Goal: Book appointment/travel/reservation

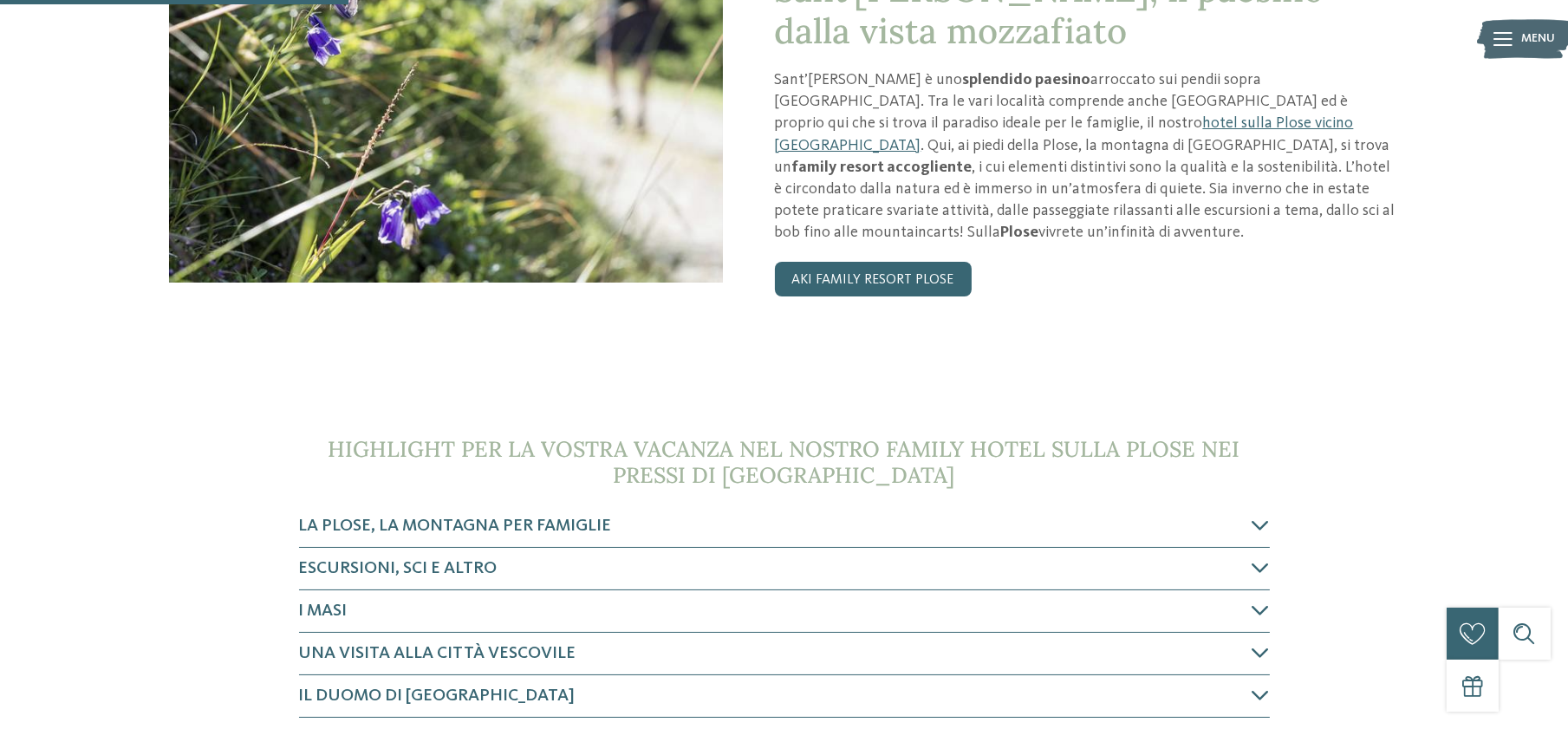
scroll to position [482, 0]
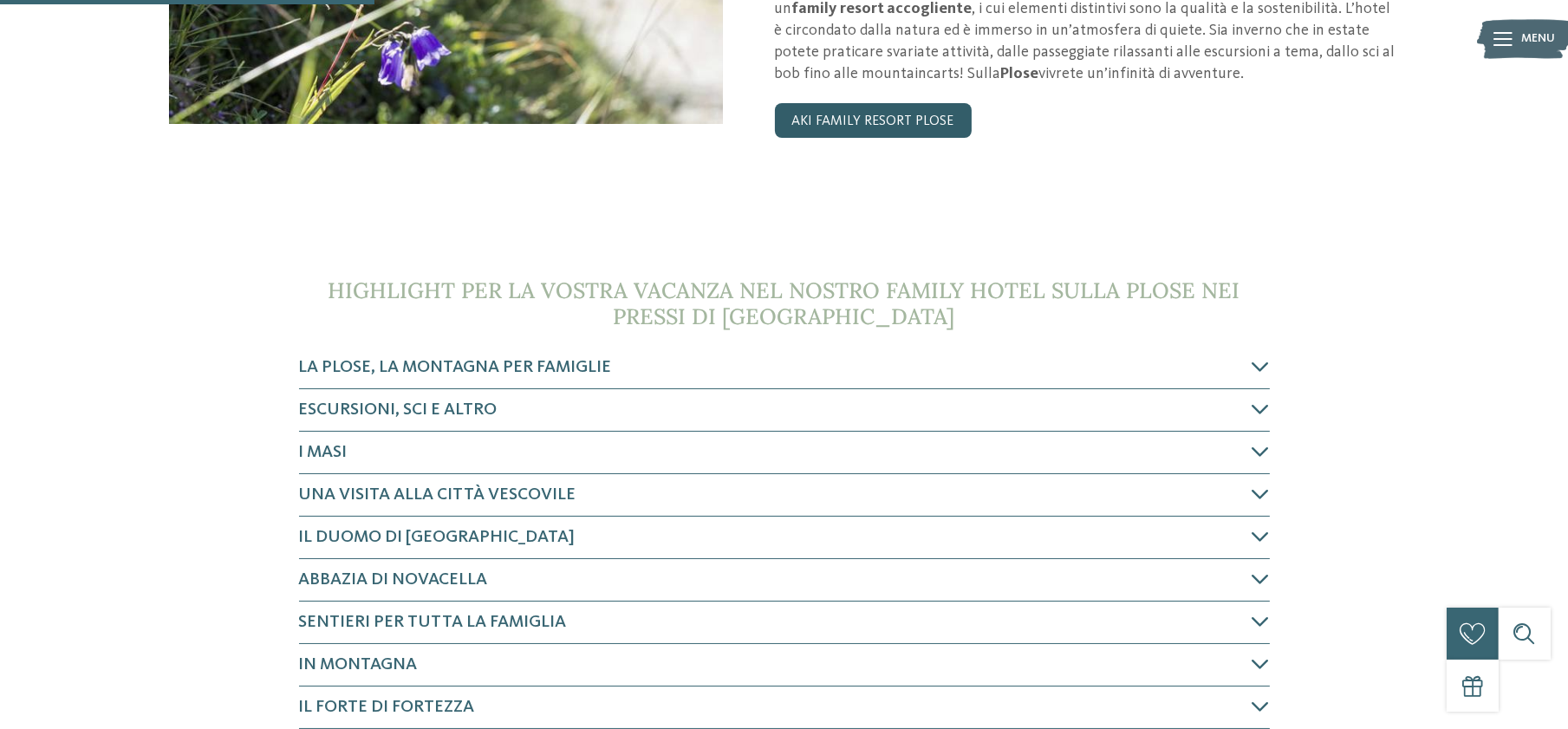
click at [934, 103] on link "AKI Family Resort PLOSE" at bounding box center [873, 120] width 197 height 35
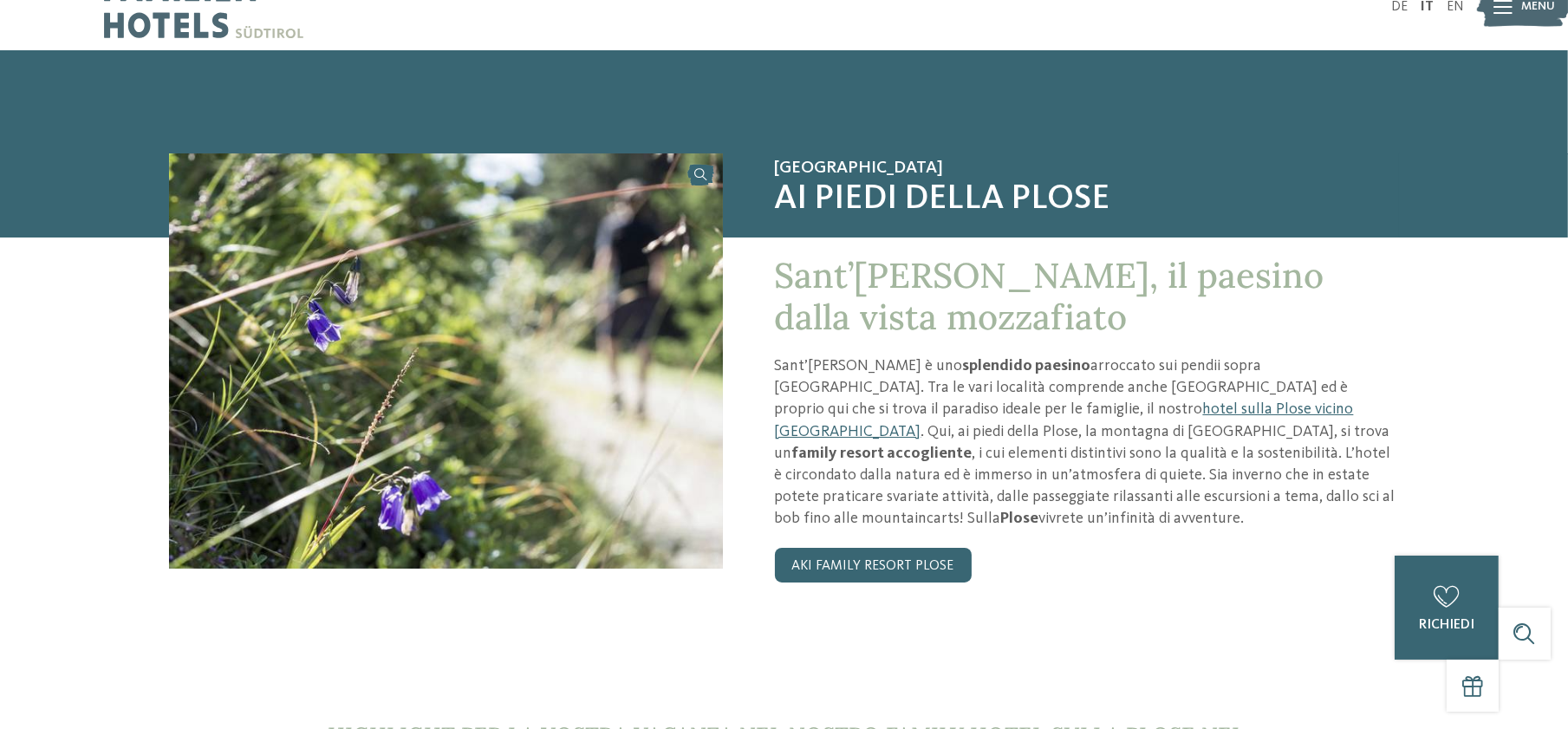
scroll to position [0, 0]
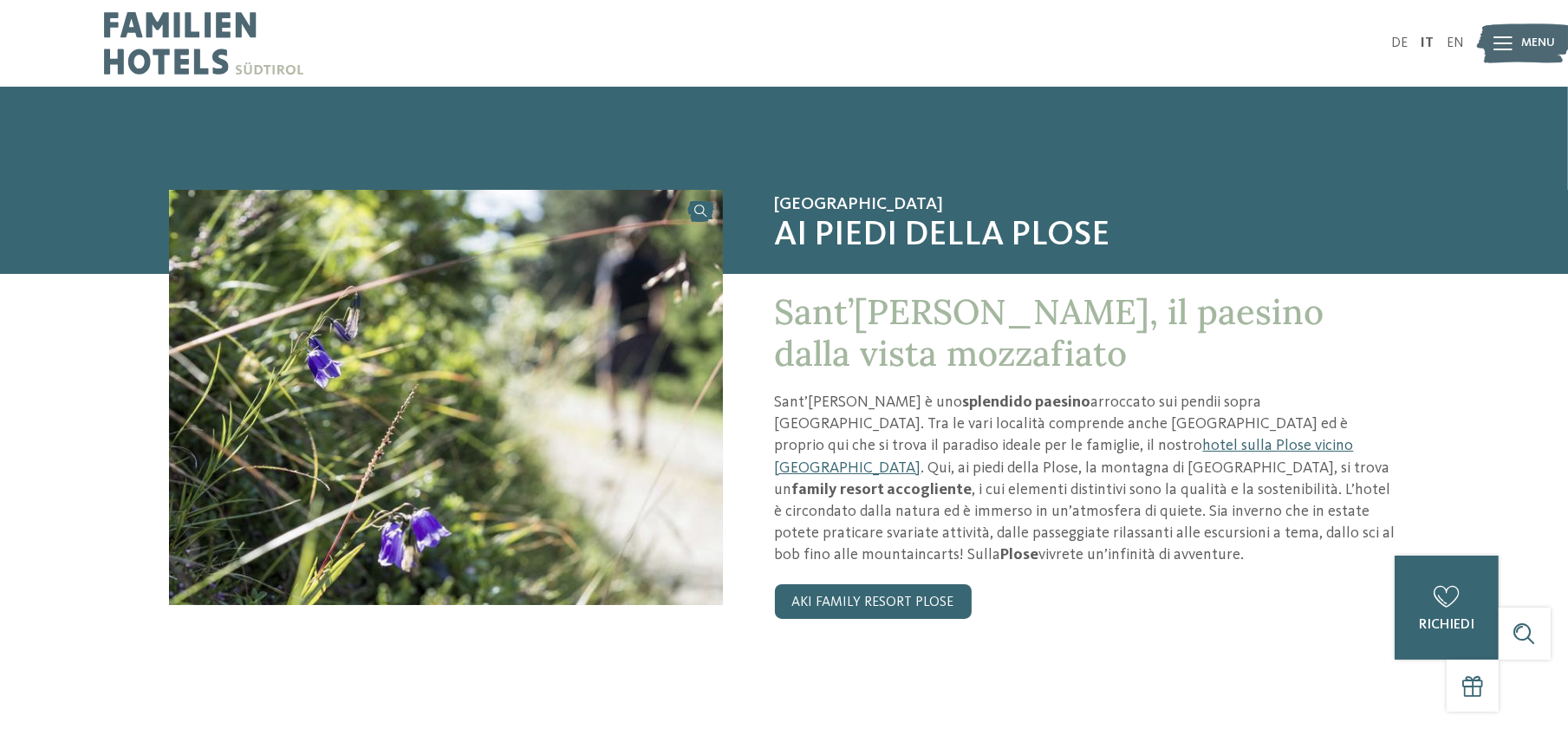
click at [185, 64] on img at bounding box center [203, 43] width 200 height 87
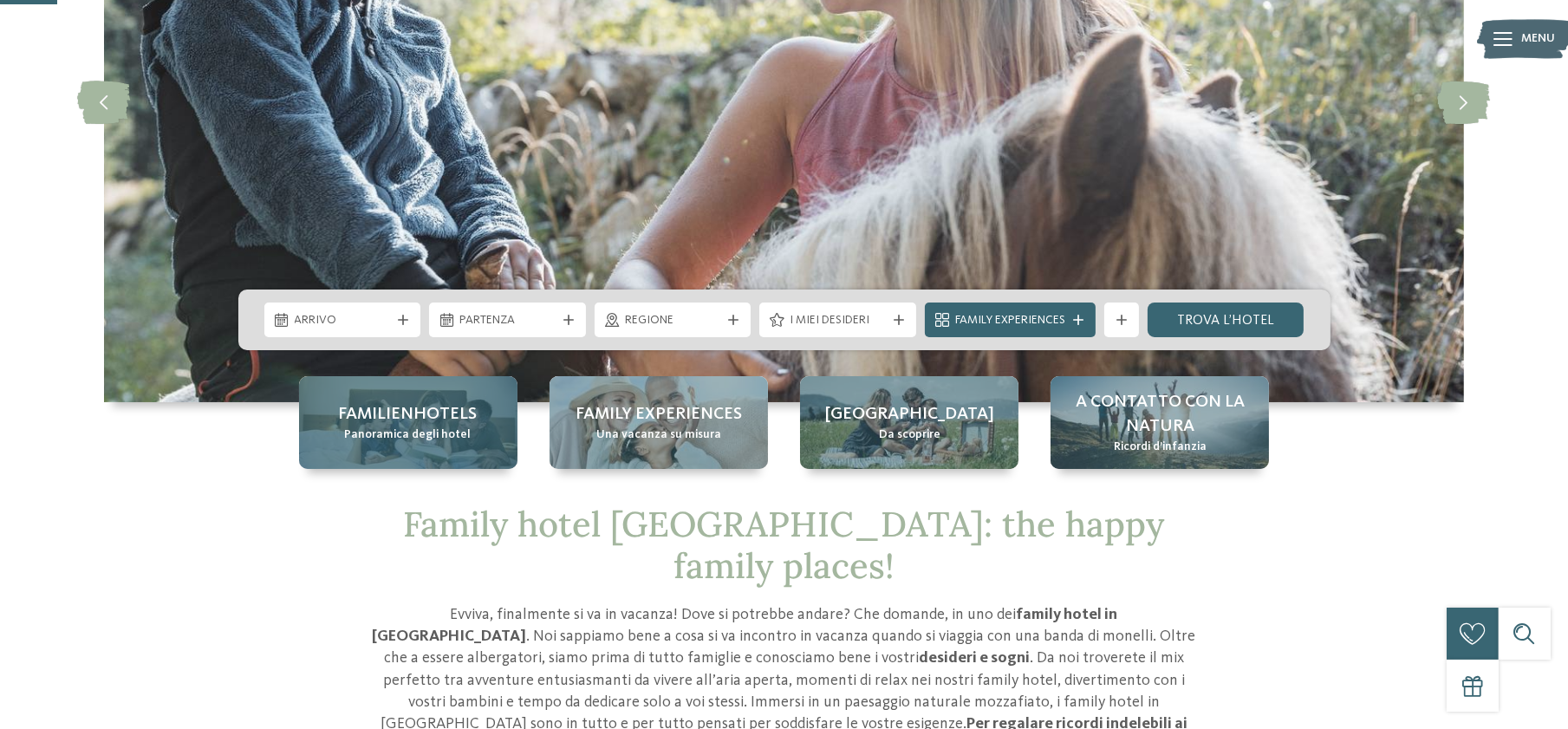
scroll to position [289, 0]
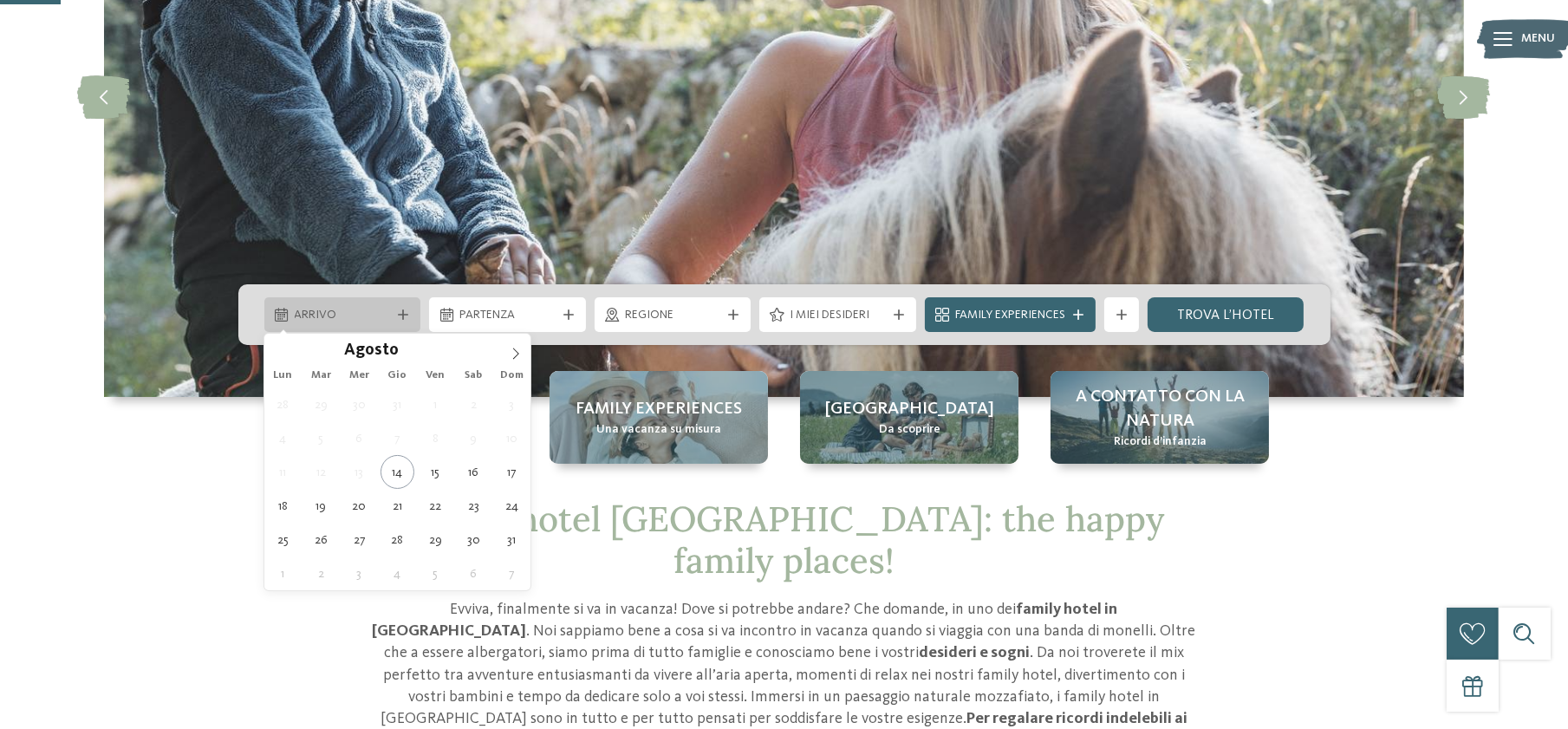
click at [400, 317] on icon at bounding box center [403, 314] width 10 height 10
click at [504, 354] on span at bounding box center [515, 348] width 29 height 29
click at [510, 354] on icon at bounding box center [515, 353] width 12 height 12
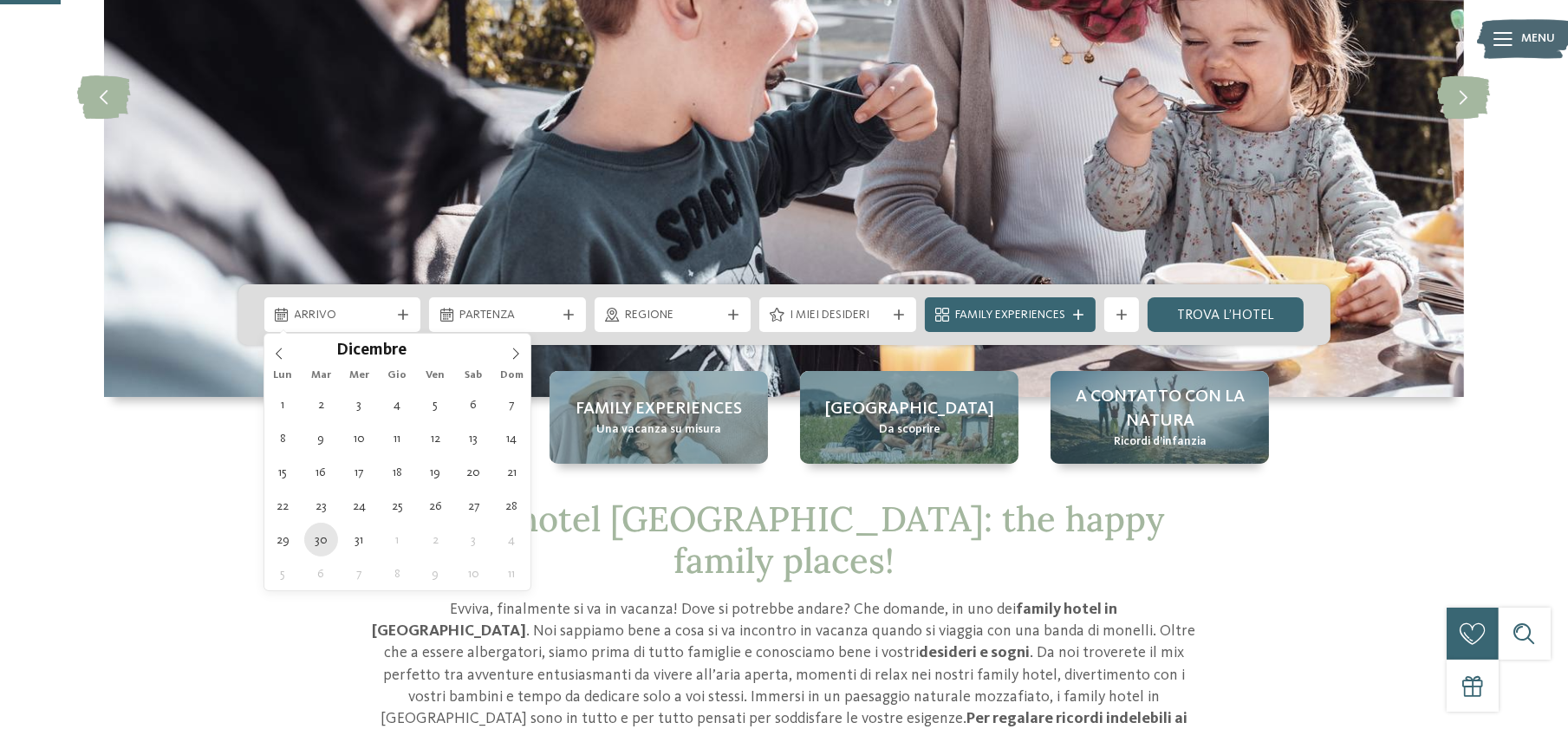
type div "30.12.2025"
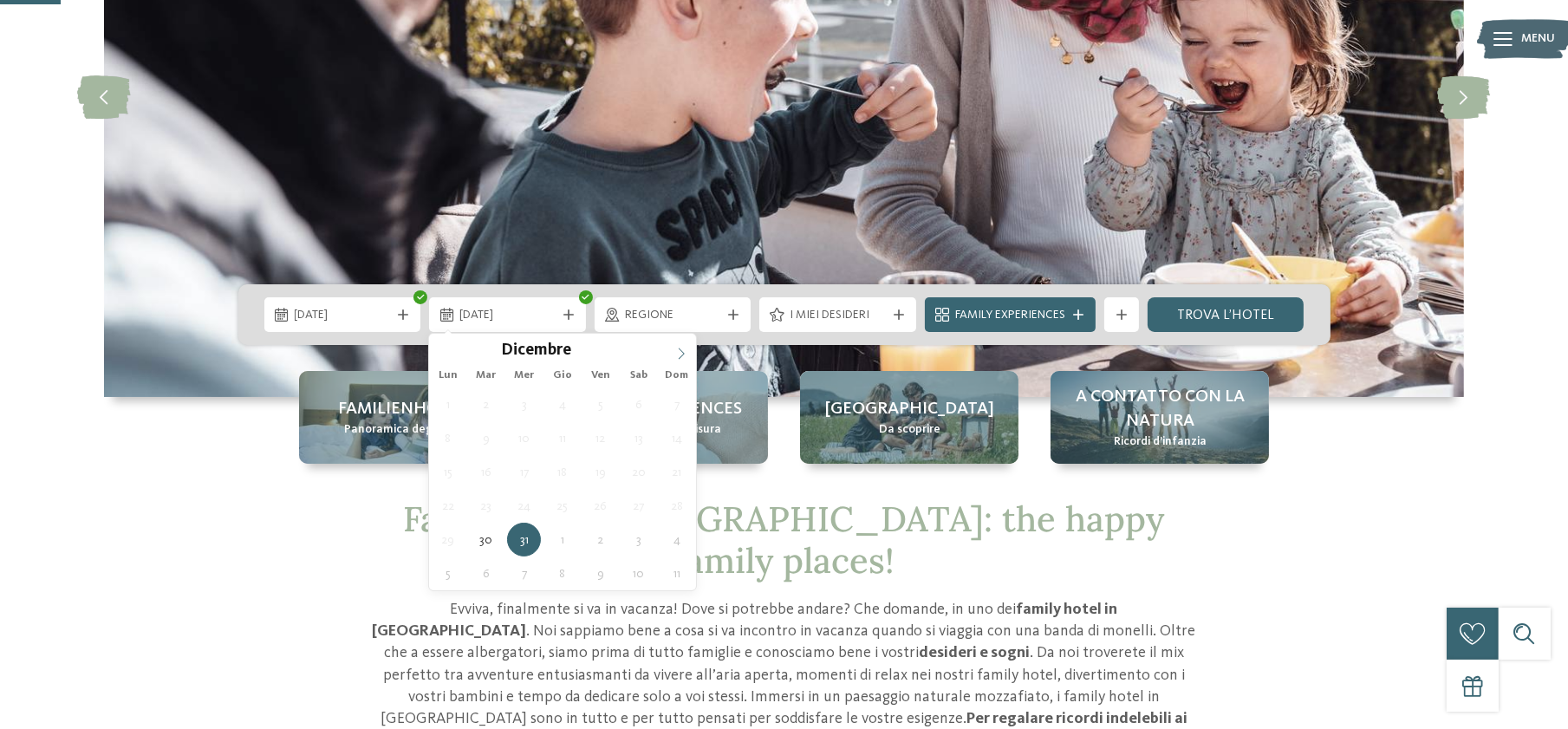
type input "****"
click at [680, 344] on span at bounding box center [681, 348] width 29 height 29
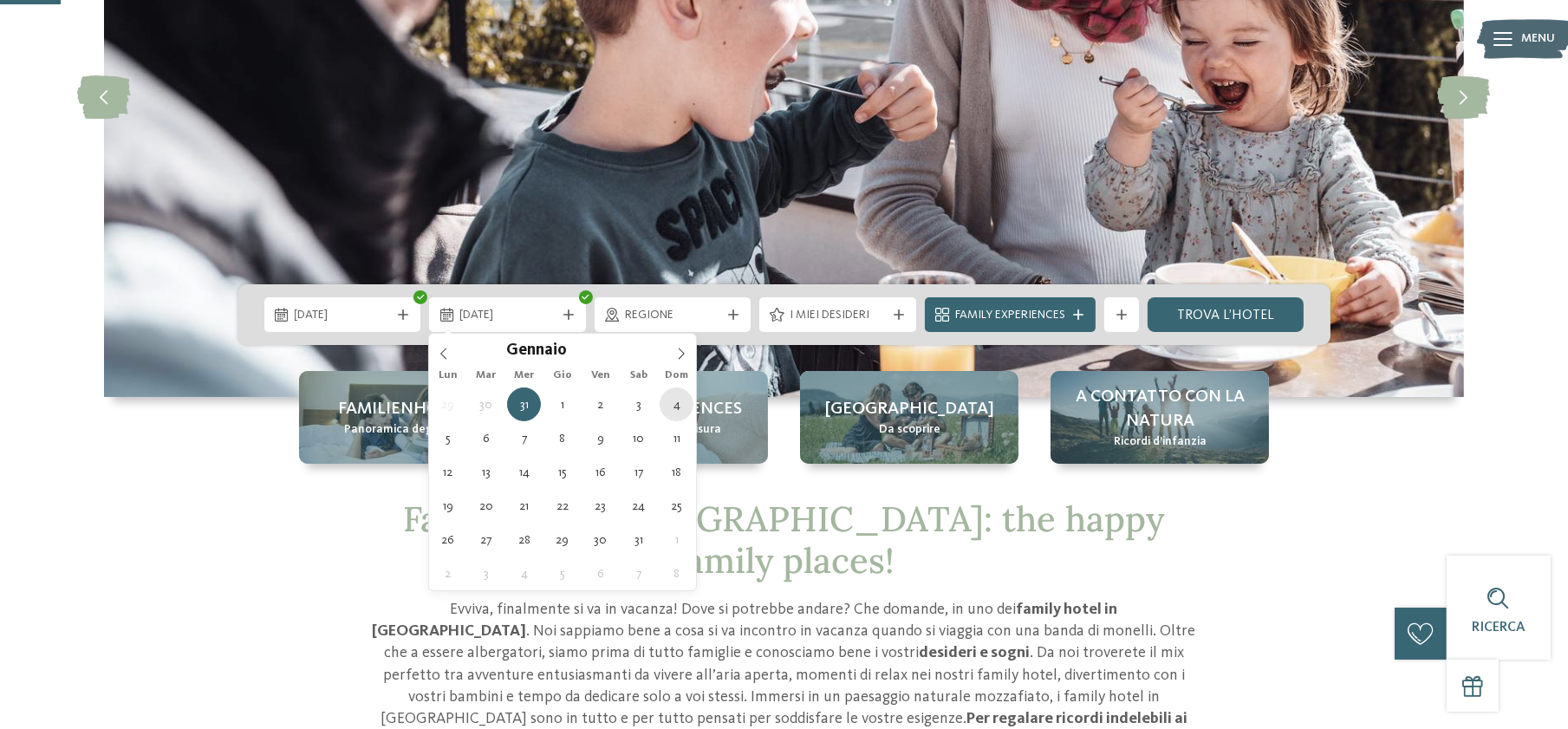
type div "04.01.2026"
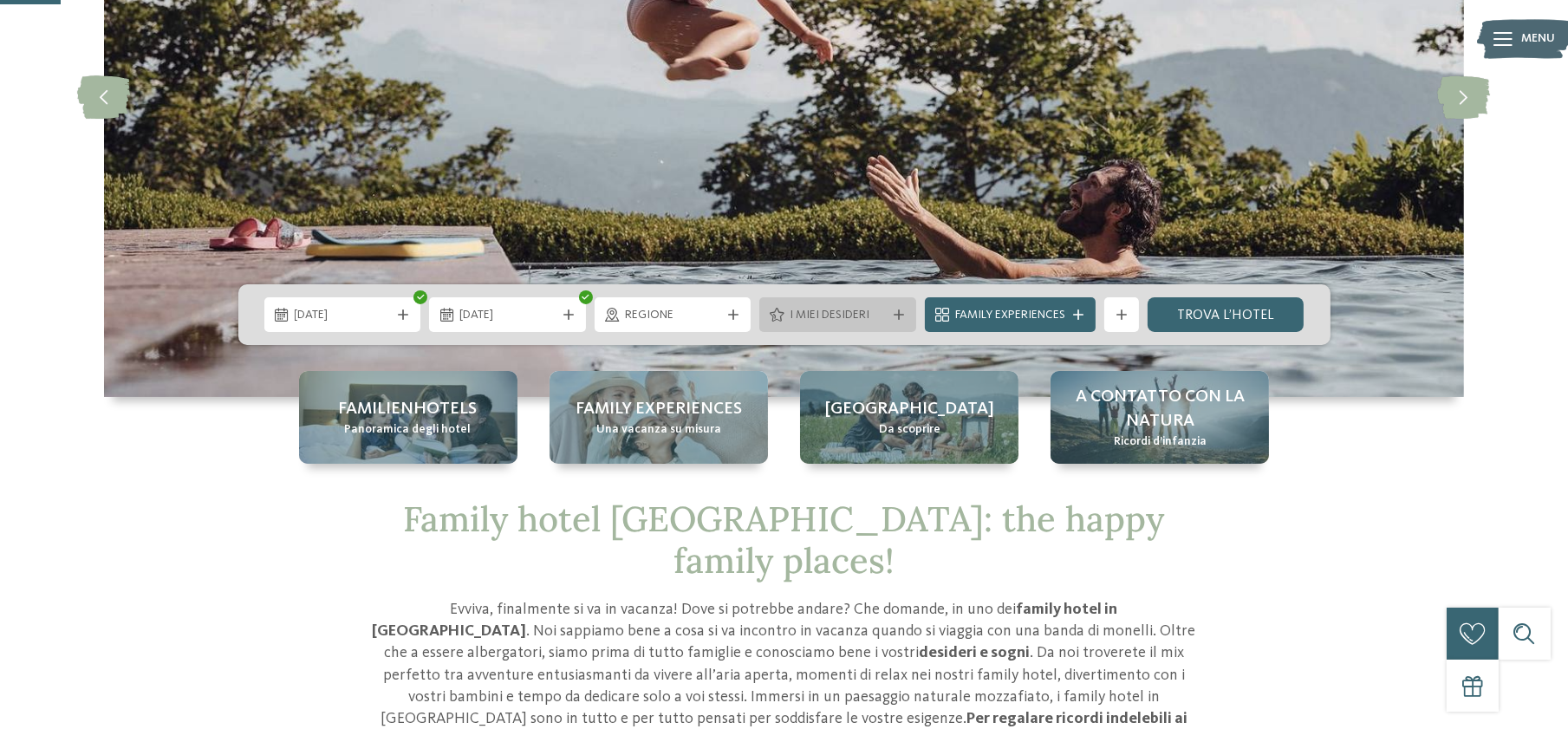
click at [899, 310] on icon at bounding box center [898, 314] width 10 height 10
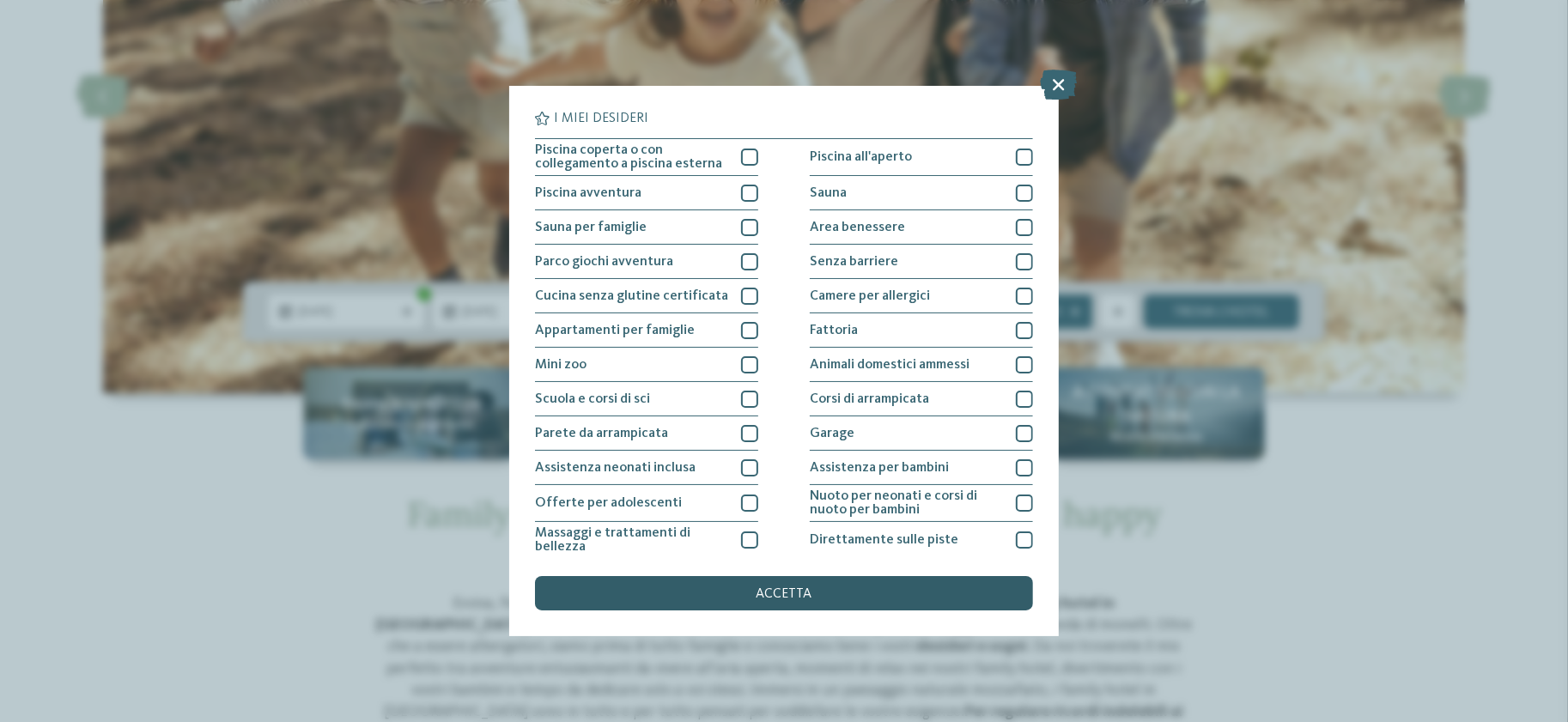
click at [756, 596] on span "accetta" at bounding box center [784, 594] width 56 height 14
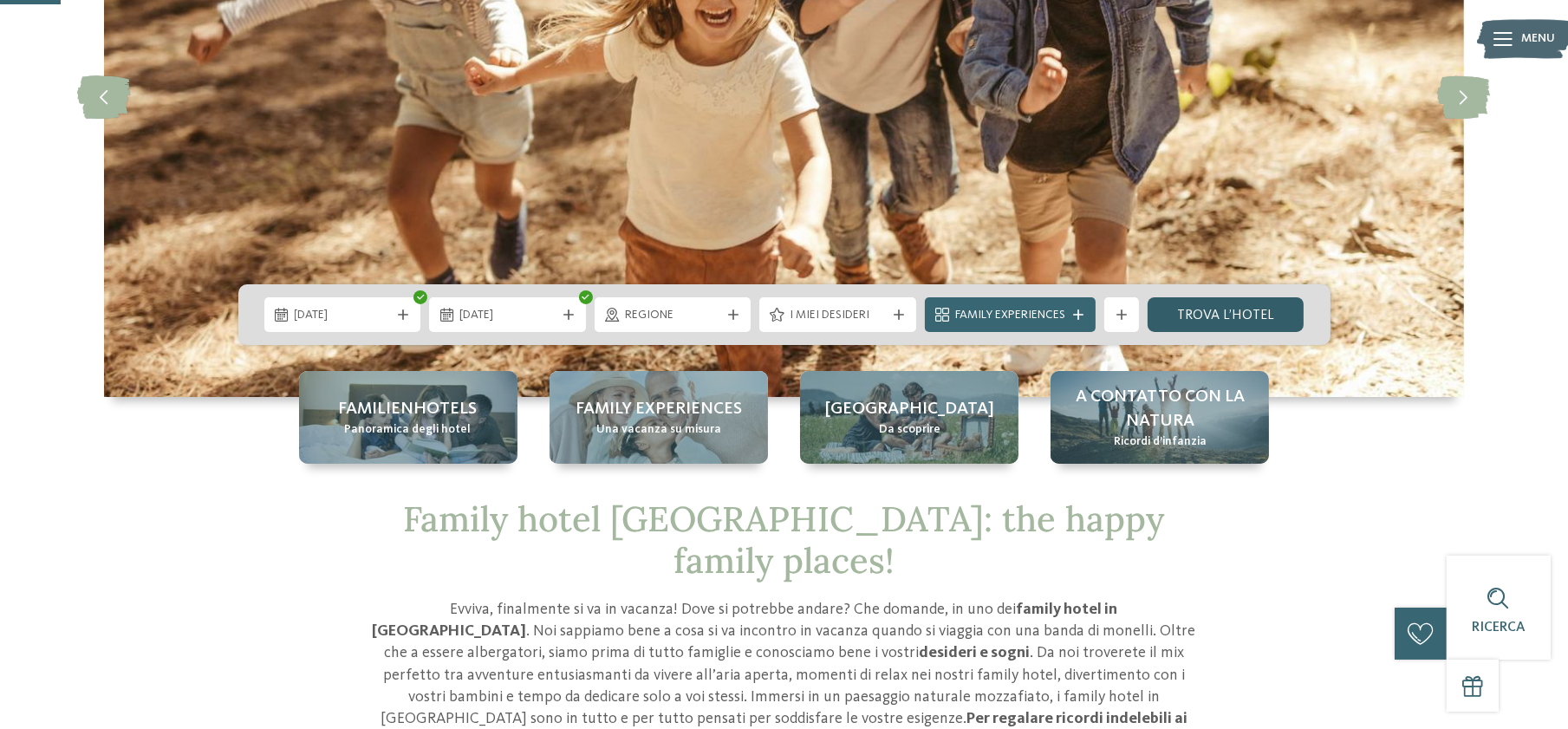
click at [1231, 320] on link "trova l’hotel" at bounding box center [1225, 314] width 156 height 35
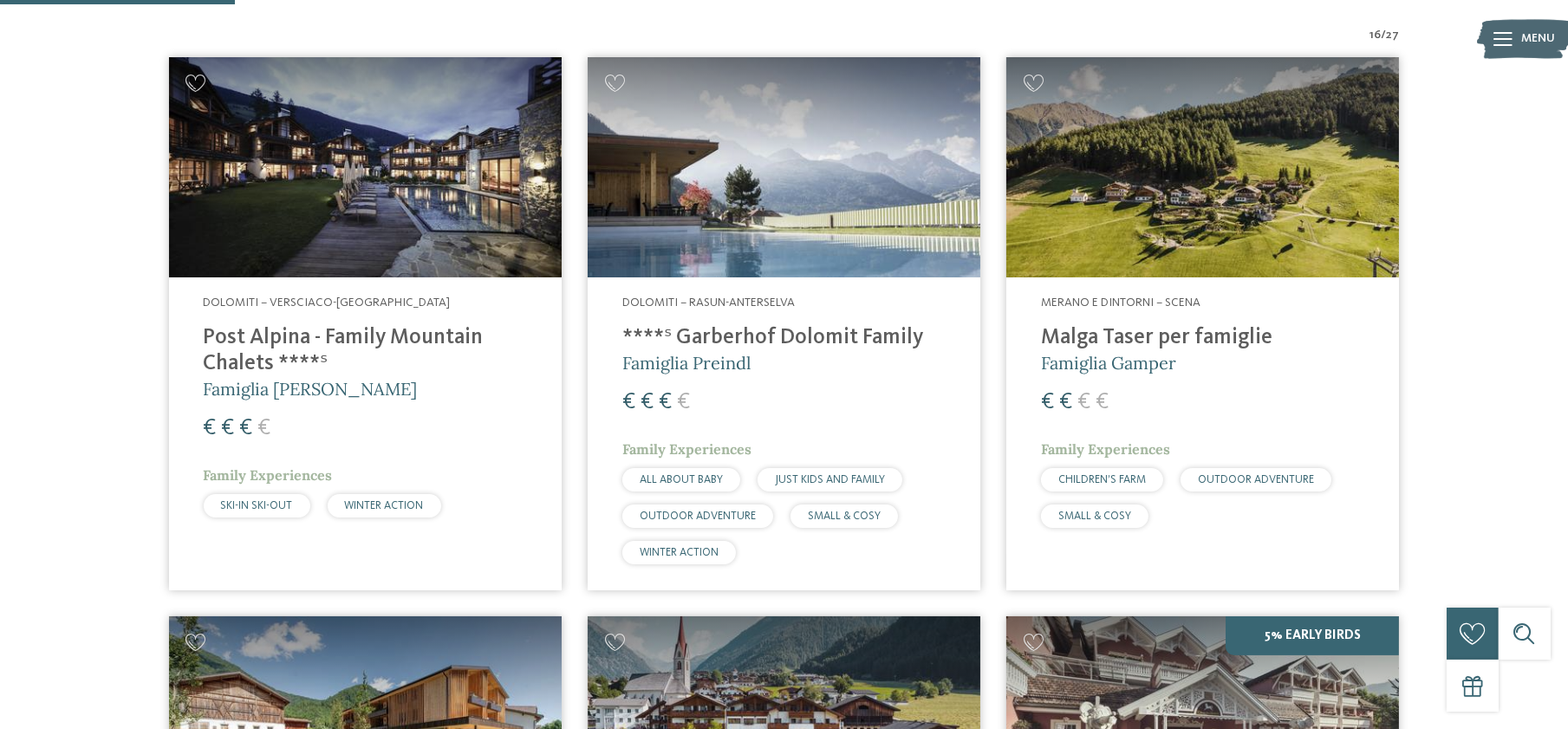
scroll to position [664, 0]
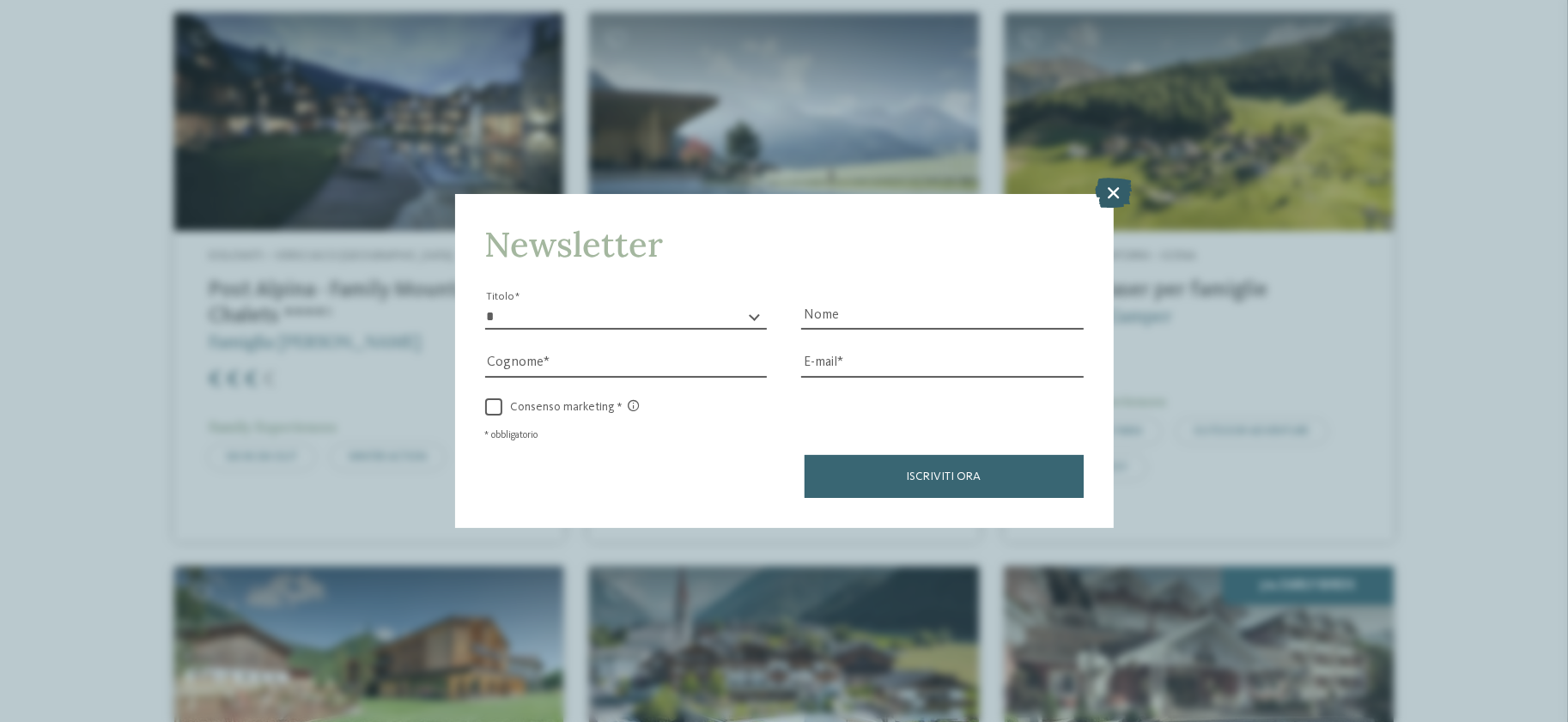
click at [1112, 201] on icon at bounding box center [1113, 193] width 37 height 30
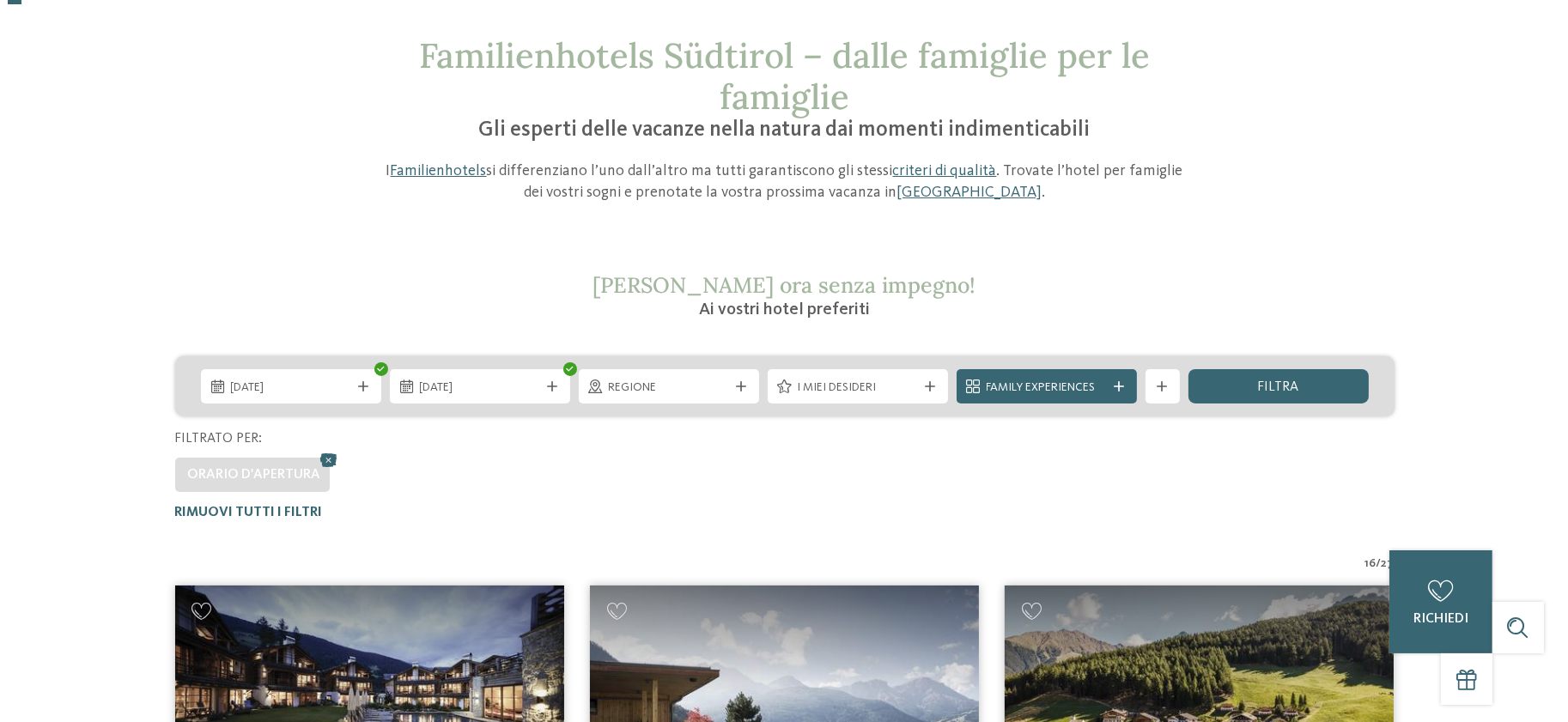
scroll to position [0, 0]
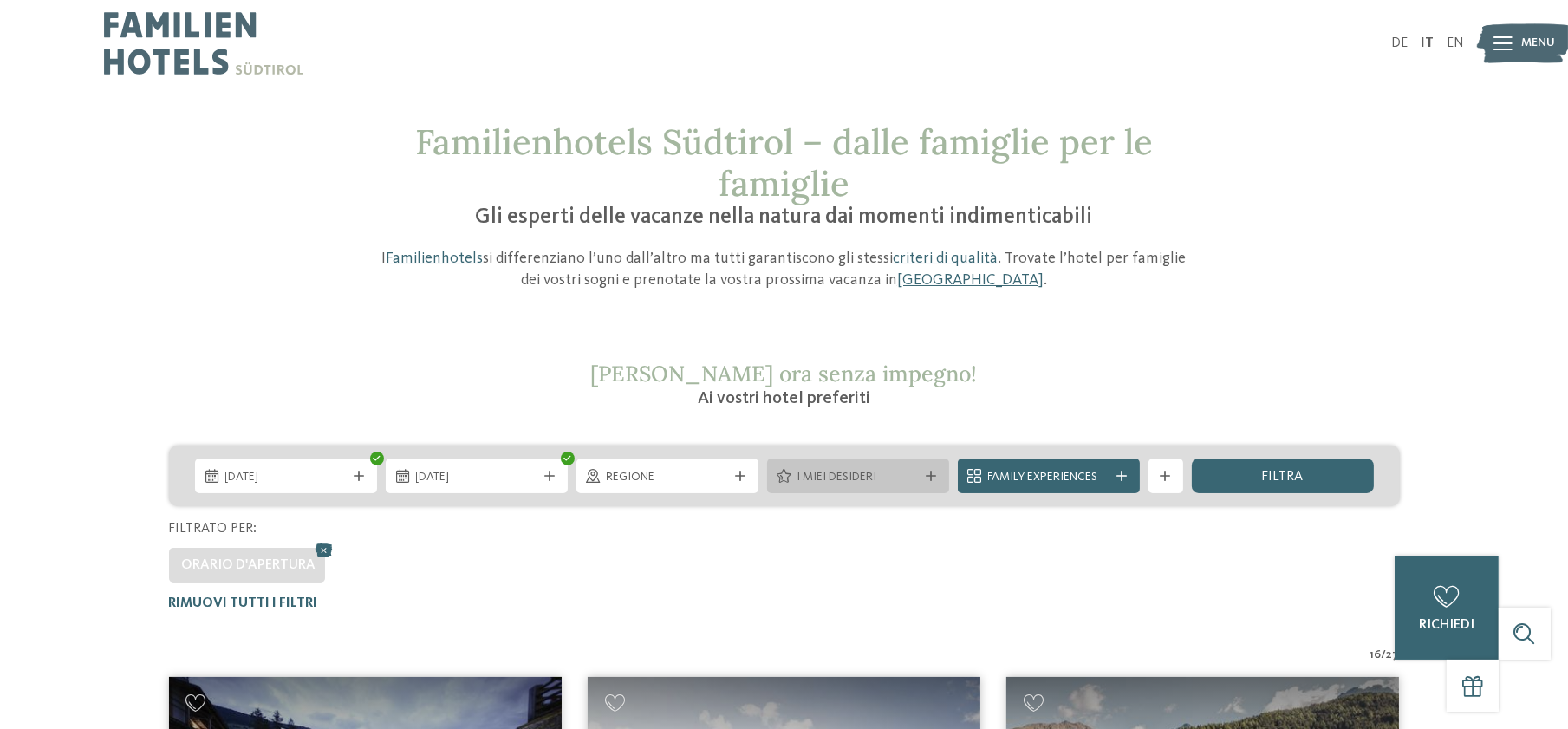
click at [903, 470] on span "I miei desideri" at bounding box center [858, 478] width 122 height 18
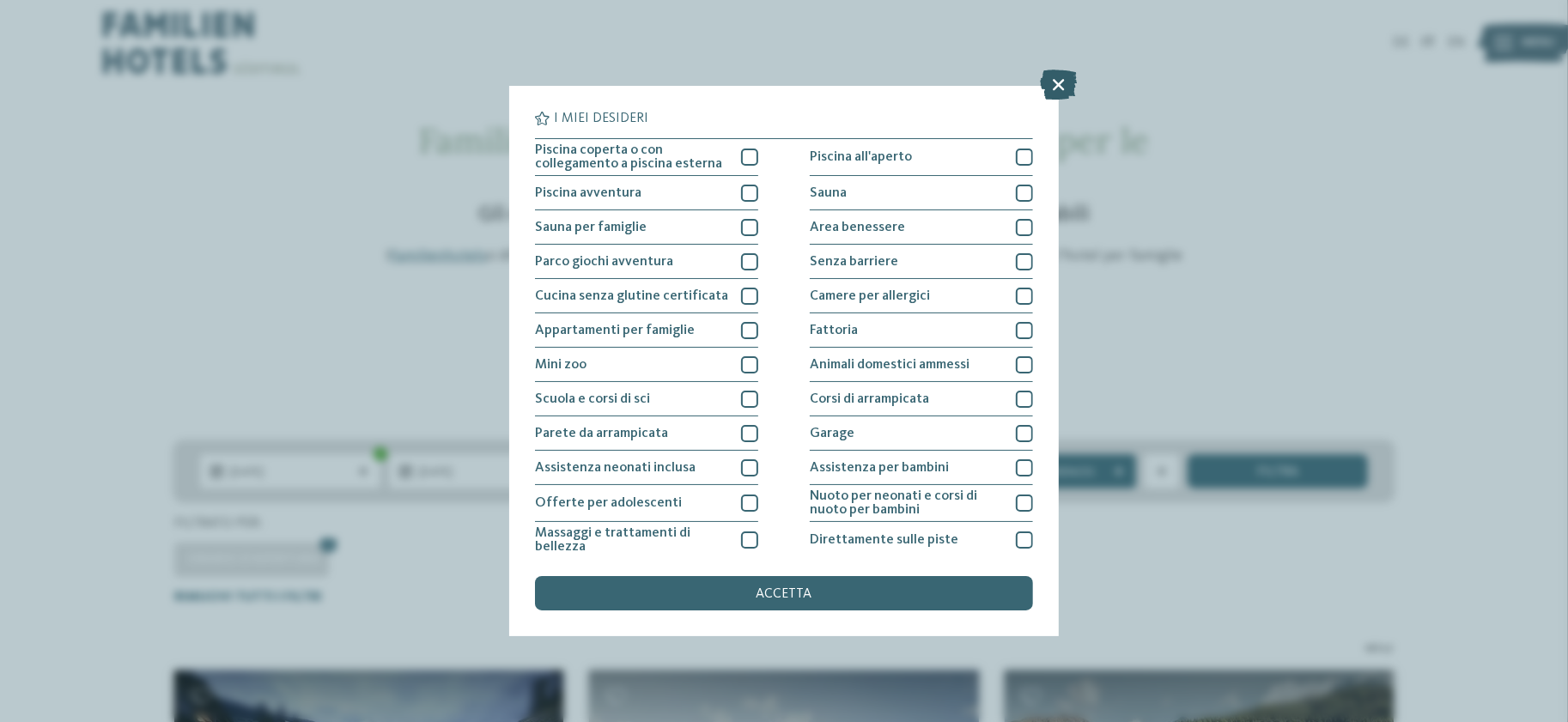
click at [1057, 79] on icon at bounding box center [1060, 85] width 37 height 30
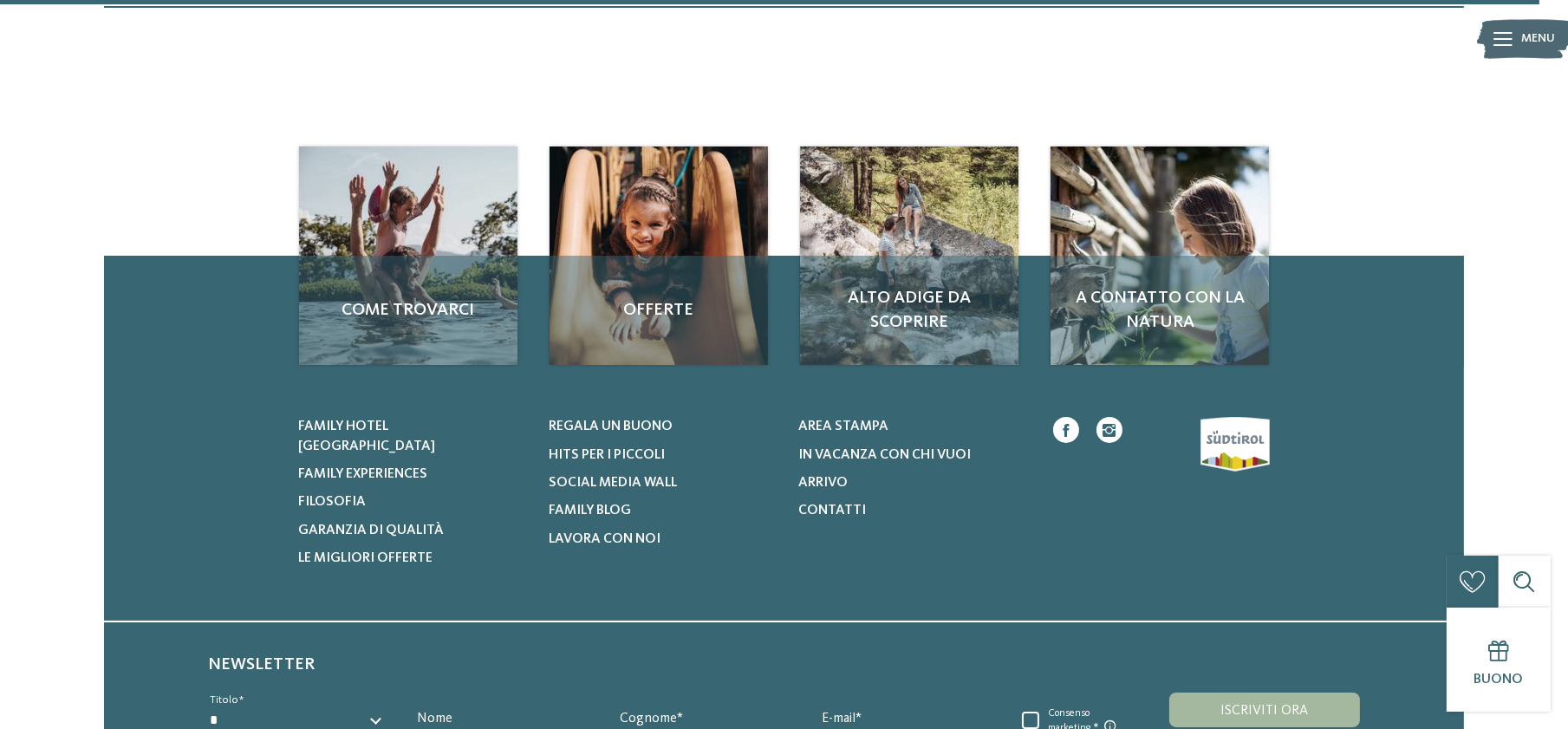
scroll to position [4339, 0]
